Goal: Transaction & Acquisition: Purchase product/service

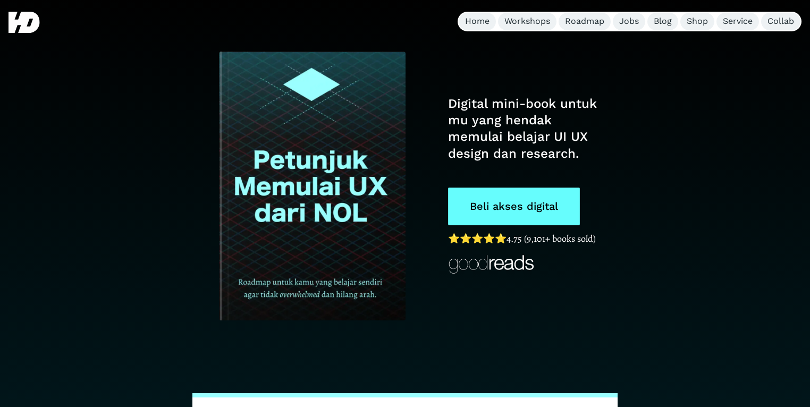
click at [504, 215] on link "Beli akses digital" at bounding box center [514, 207] width 132 height 38
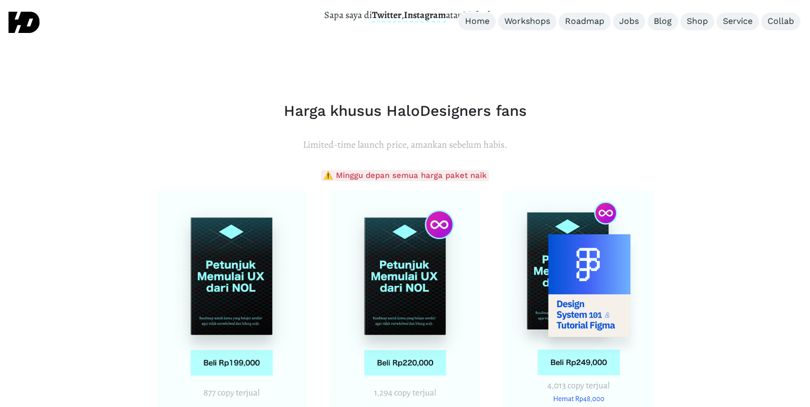
scroll to position [3840, 0]
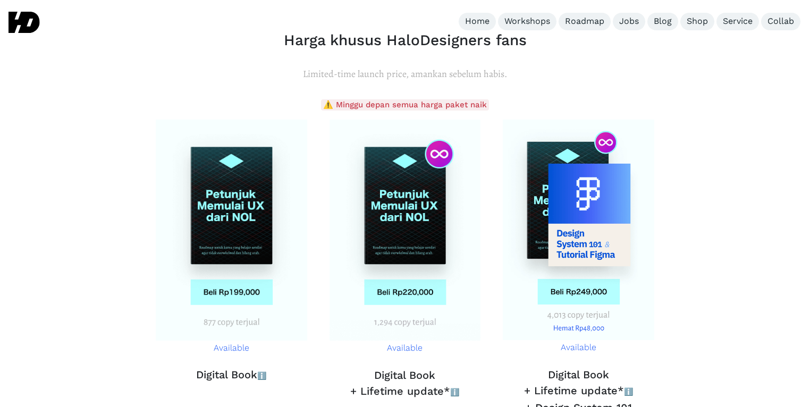
click at [558, 367] on h3 "Digital Book + Lifetime update* ℹ️ + Design System 101" at bounding box center [578, 391] width 153 height 49
click at [412, 367] on h3 "Digital Book + Lifetime update* ℹ️" at bounding box center [405, 383] width 153 height 33
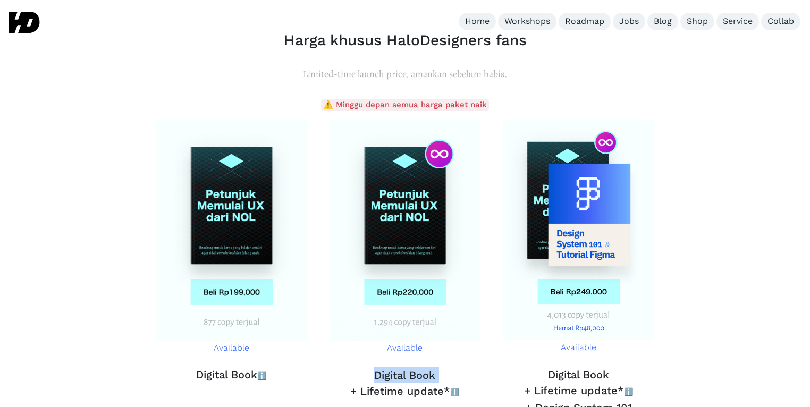
click at [412, 367] on h3 "Digital Book + Lifetime update* ℹ️" at bounding box center [405, 383] width 153 height 33
click at [360, 367] on h3 "Digital Book + Lifetime update* ℹ️" at bounding box center [405, 383] width 153 height 33
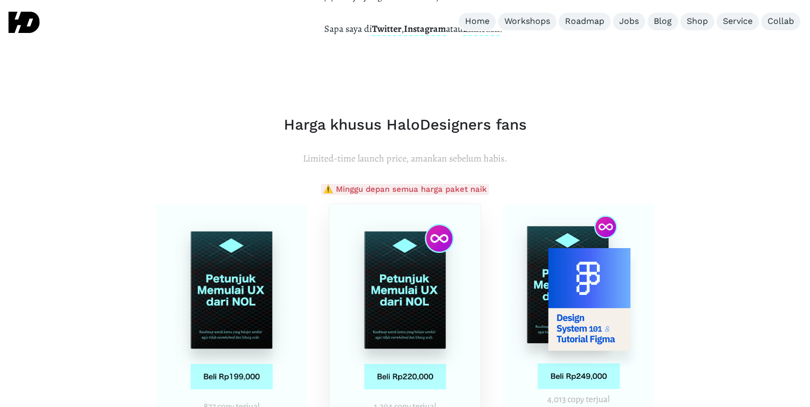
scroll to position [3737, 0]
